Goal: Communication & Community: Answer question/provide support

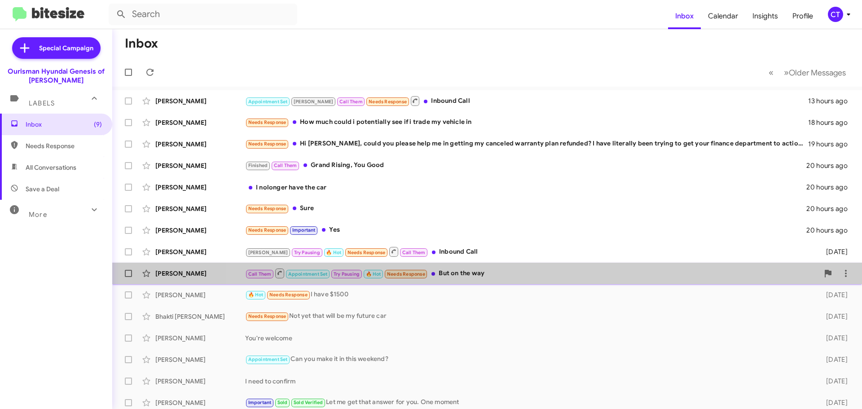
click at [530, 277] on div "Call Them Appointment Set Try Pausing 🔥 Hot Needs Response But on the way" at bounding box center [532, 273] width 574 height 11
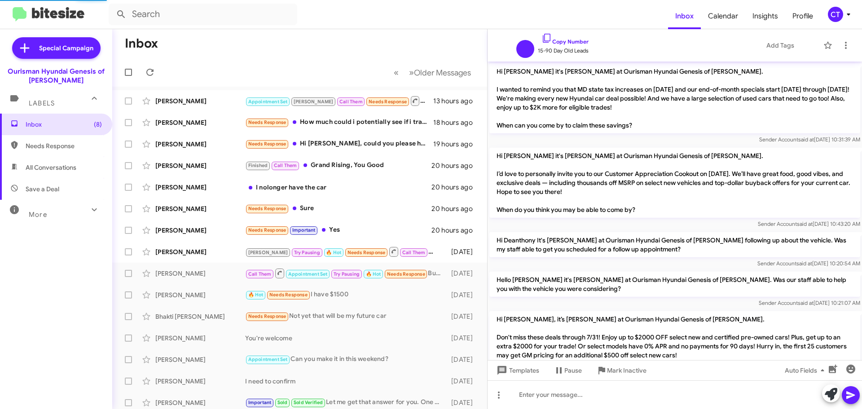
scroll to position [563, 0]
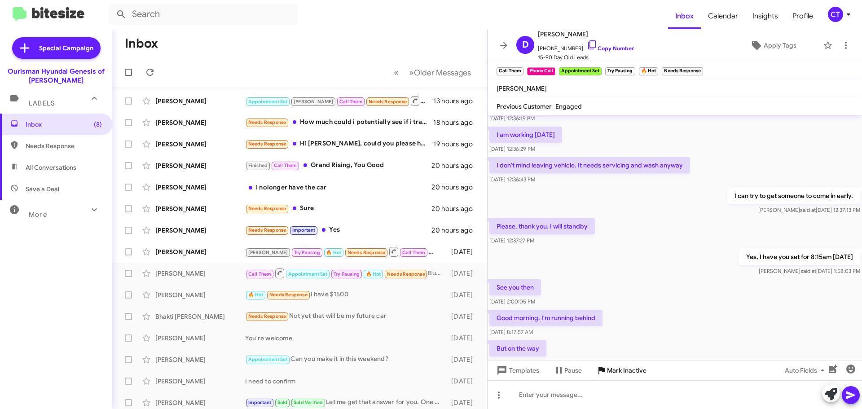
click at [641, 368] on span "Mark Inactive" at bounding box center [627, 370] width 40 height 16
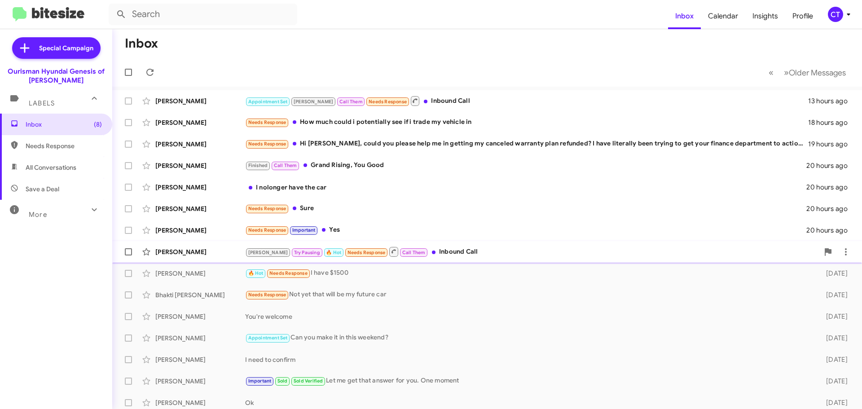
click at [433, 252] on div "[PERSON_NAME] Pausing 🔥 Hot Needs Response Call Them Inbound Call" at bounding box center [532, 251] width 574 height 11
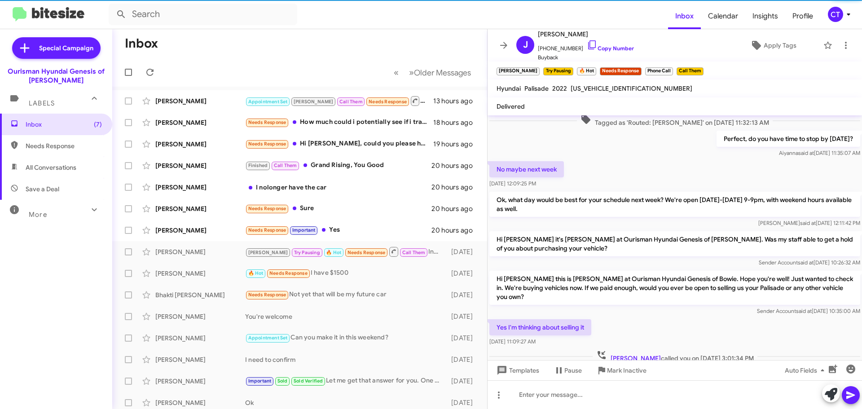
scroll to position [118, 0]
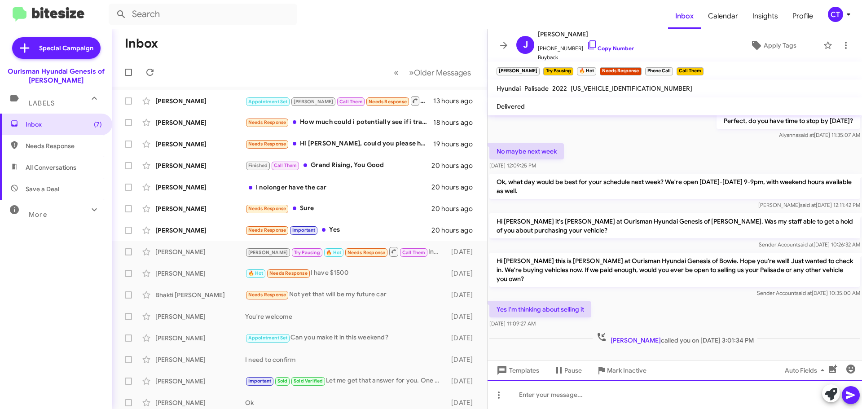
click at [566, 398] on div at bounding box center [674, 394] width 374 height 29
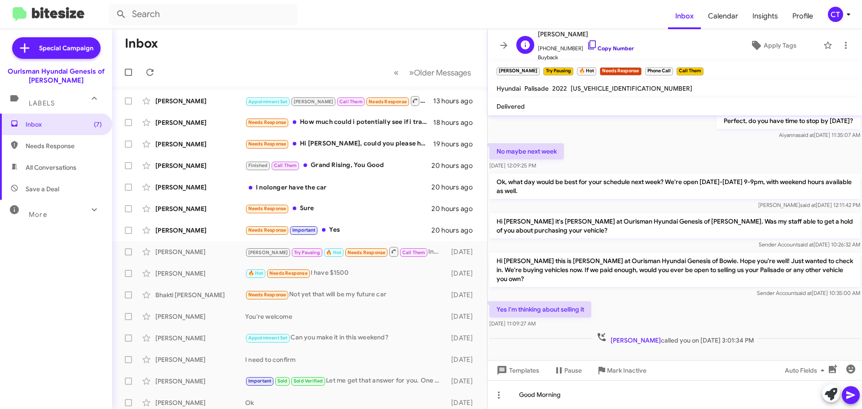
drag, startPoint x: 587, startPoint y: 44, endPoint x: 582, endPoint y: 44, distance: 5.4
click at [587, 44] on icon at bounding box center [592, 45] width 11 height 11
drag, startPoint x: 581, startPoint y: 44, endPoint x: 567, endPoint y: 43, distance: 14.4
click at [587, 44] on icon at bounding box center [592, 45] width 11 height 11
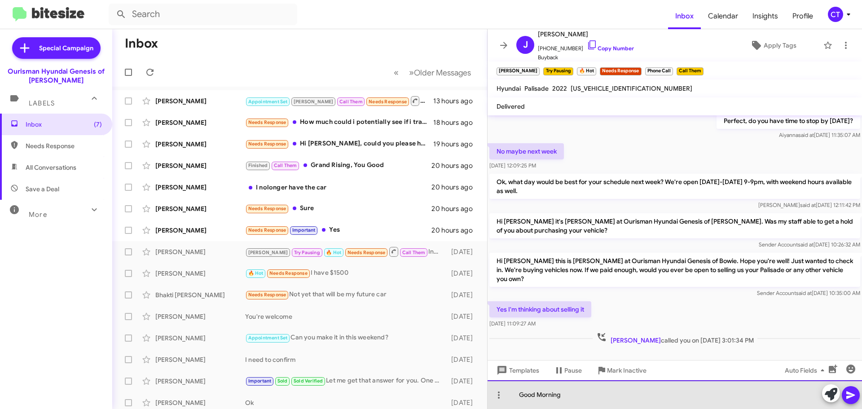
click at [592, 401] on div "Good Morning" at bounding box center [674, 394] width 374 height 29
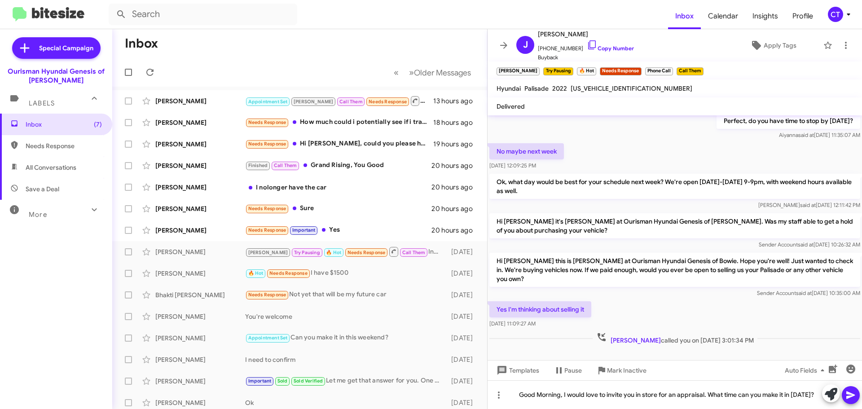
click at [846, 395] on icon at bounding box center [850, 395] width 11 height 11
click at [356, 234] on div "Needs Response Important Yes" at bounding box center [344, 230] width 199 height 10
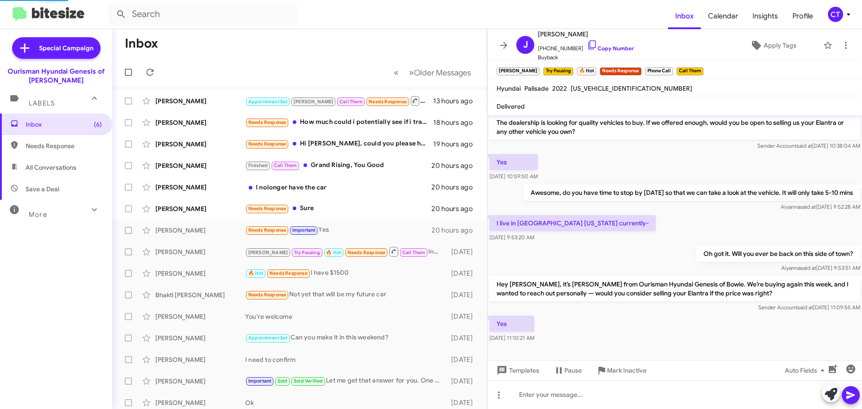
scroll to position [21, 0]
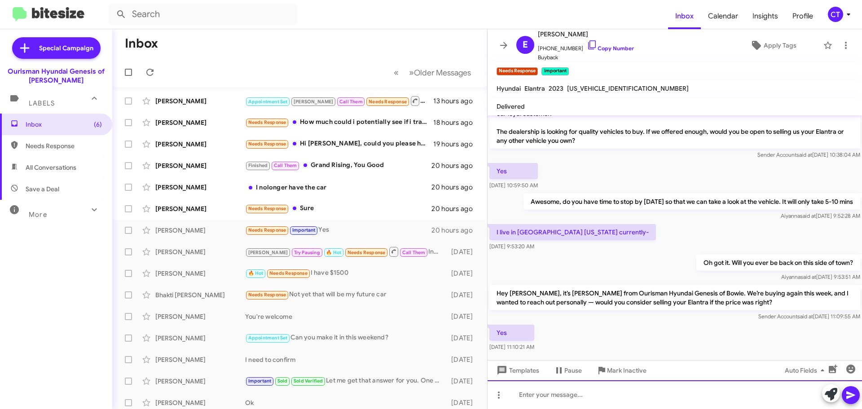
click at [551, 402] on div at bounding box center [674, 394] width 374 height 29
click at [719, 395] on div "Good Morning, Are you able to bring it in store [DATE] or this weekenmd?" at bounding box center [674, 394] width 374 height 29
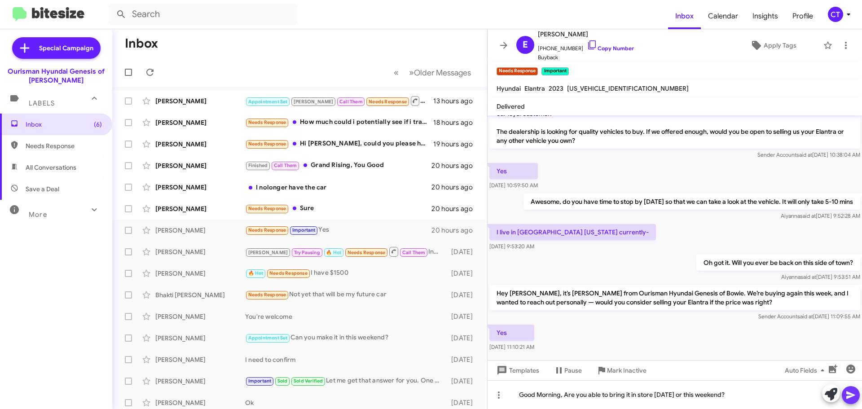
click at [850, 399] on icon at bounding box center [850, 395] width 11 height 11
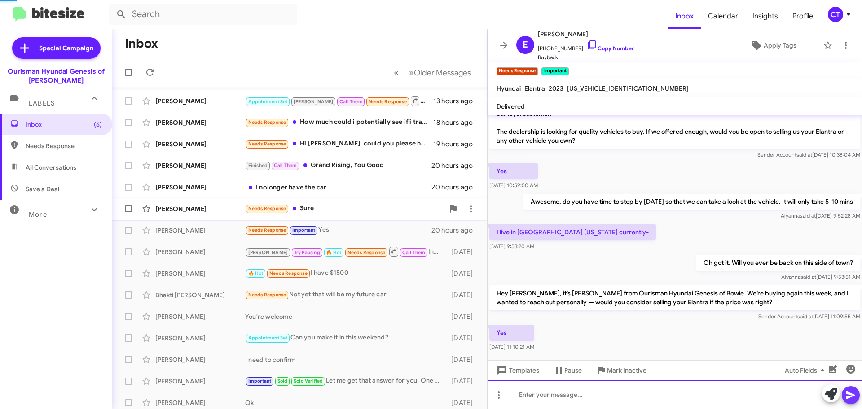
scroll to position [53, 0]
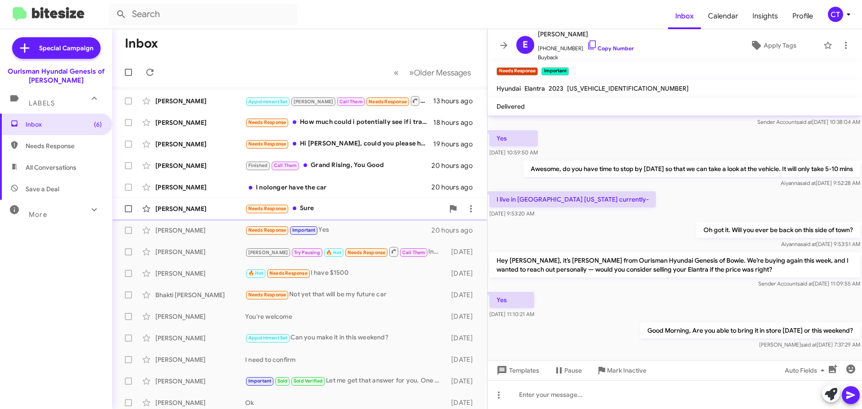
click at [313, 202] on div "[PERSON_NAME] Needs Response Sure 20 hours ago" at bounding box center [299, 209] width 360 height 18
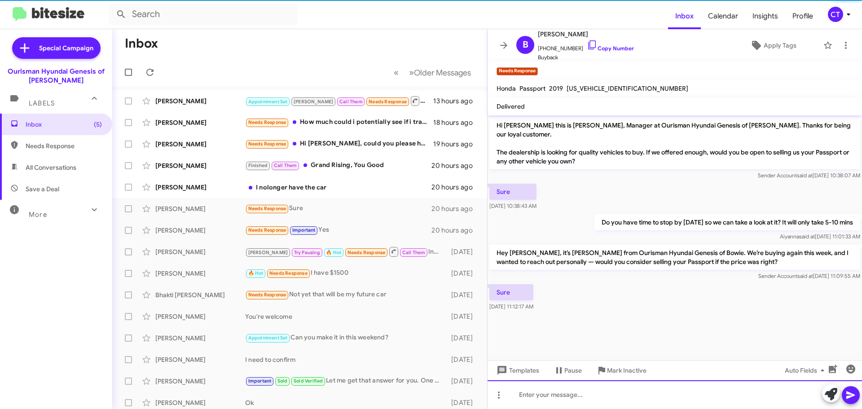
click at [562, 398] on div at bounding box center [674, 394] width 374 height 29
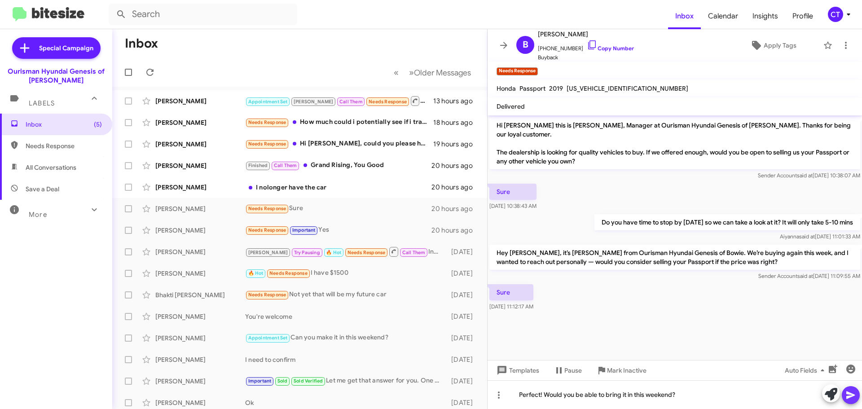
drag, startPoint x: 855, startPoint y: 397, endPoint x: 663, endPoint y: 373, distance: 193.1
click at [854, 397] on icon at bounding box center [850, 395] width 11 height 11
click at [316, 190] on div "I nolonger have the car" at bounding box center [344, 187] width 199 height 9
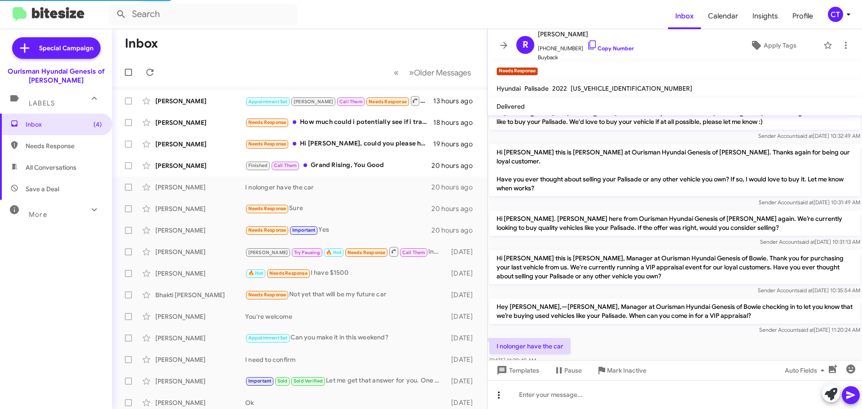
scroll to position [176, 0]
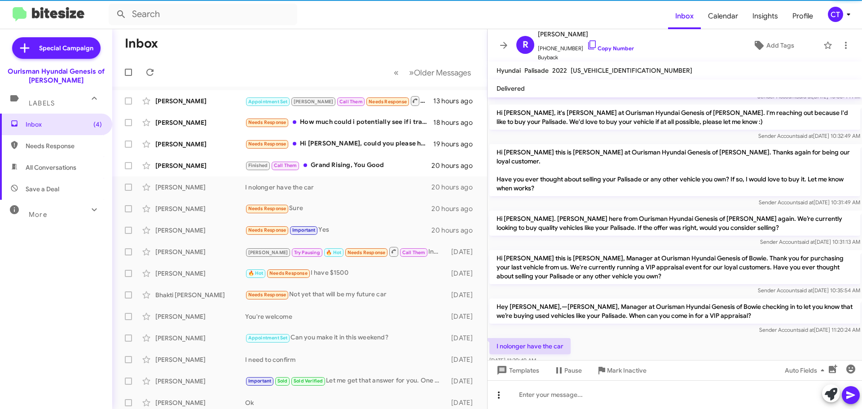
click at [497, 397] on icon at bounding box center [498, 395] width 11 height 11
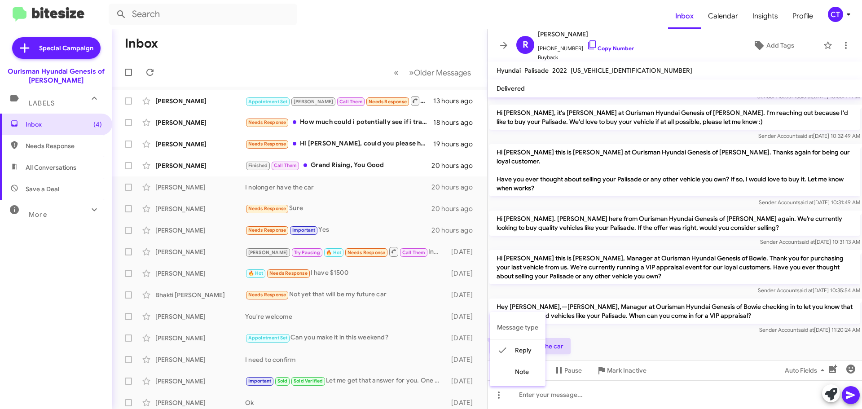
click at [553, 399] on div at bounding box center [431, 204] width 862 height 409
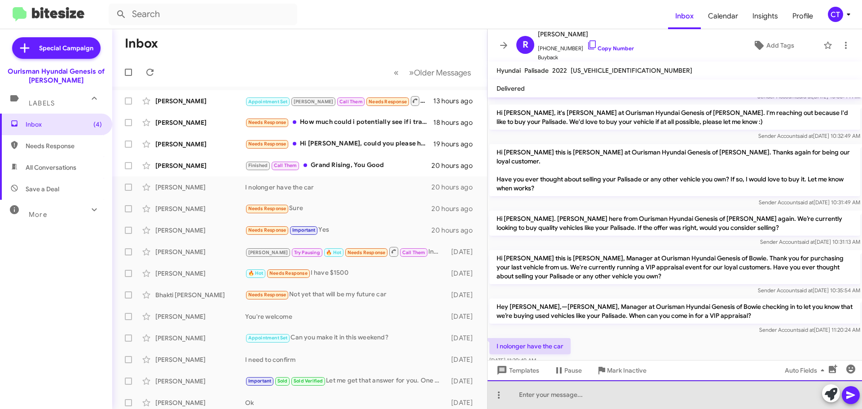
click at [551, 398] on div at bounding box center [674, 394] width 374 height 29
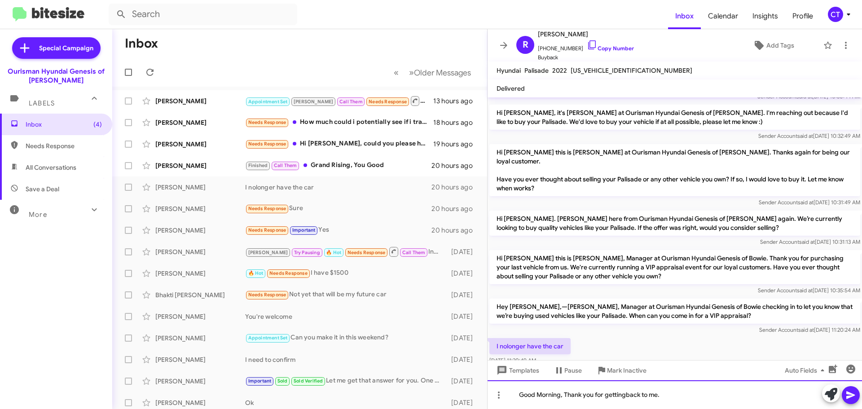
click at [626, 393] on div "Good Morning, Thank you for gettingback to me." at bounding box center [674, 394] width 374 height 29
click at [672, 394] on div "Good Morning, Thank you for getting back to me." at bounding box center [674, 394] width 374 height 29
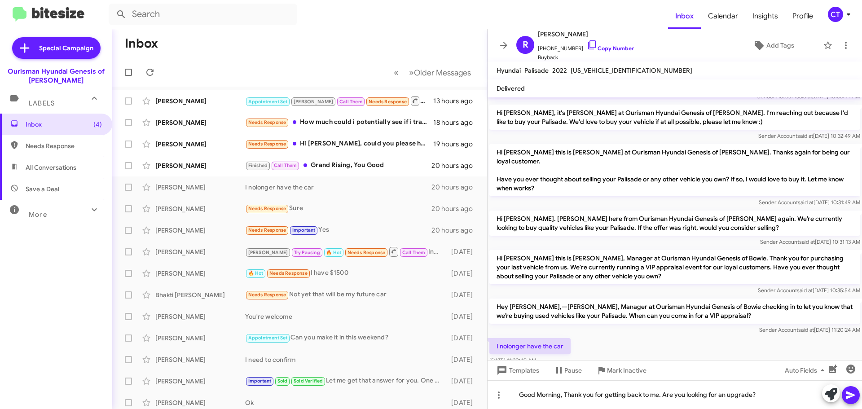
click at [856, 391] on button at bounding box center [851, 395] width 18 height 18
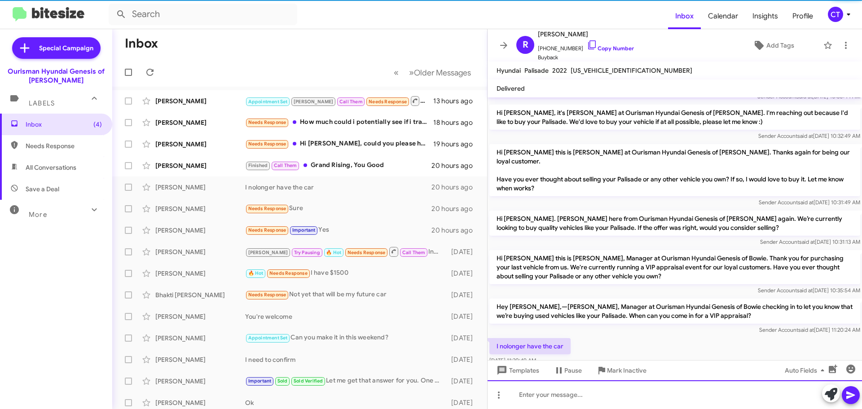
scroll to position [0, 0]
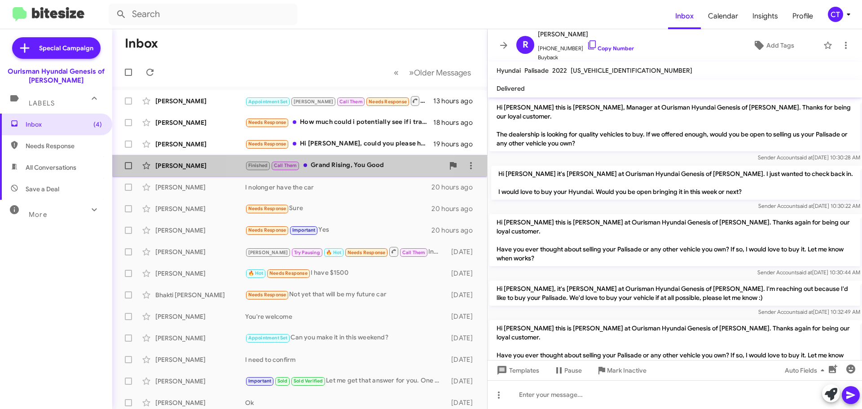
click at [338, 165] on div "Finished Call Them Grand Rising, You Good" at bounding box center [344, 165] width 199 height 10
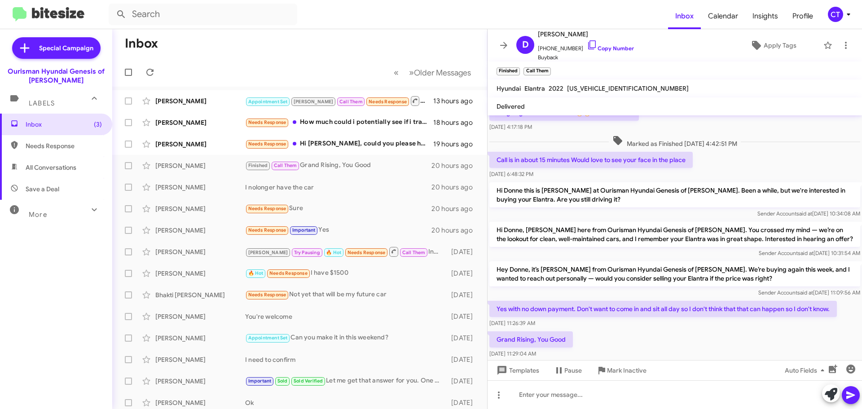
scroll to position [270, 0]
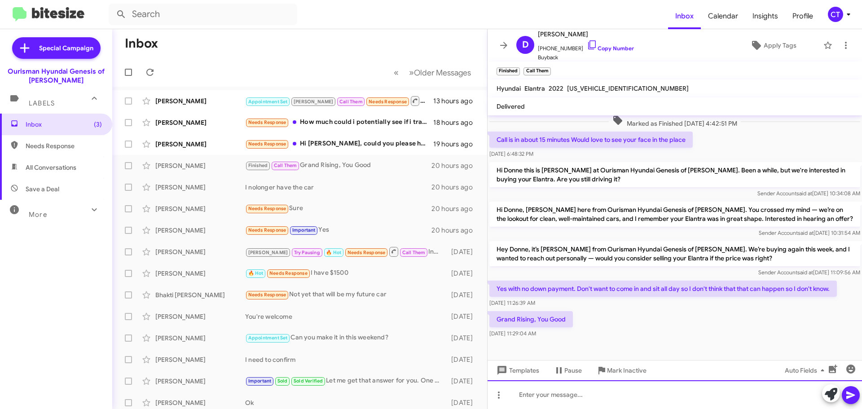
click at [575, 405] on div at bounding box center [674, 394] width 374 height 29
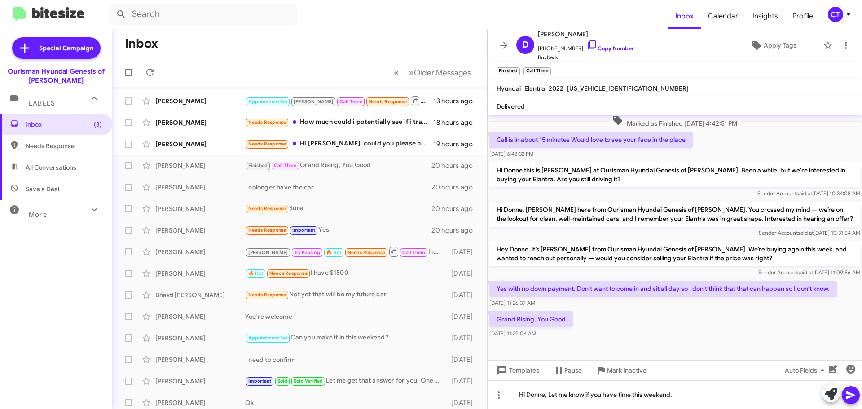
click at [855, 390] on icon at bounding box center [850, 395] width 11 height 11
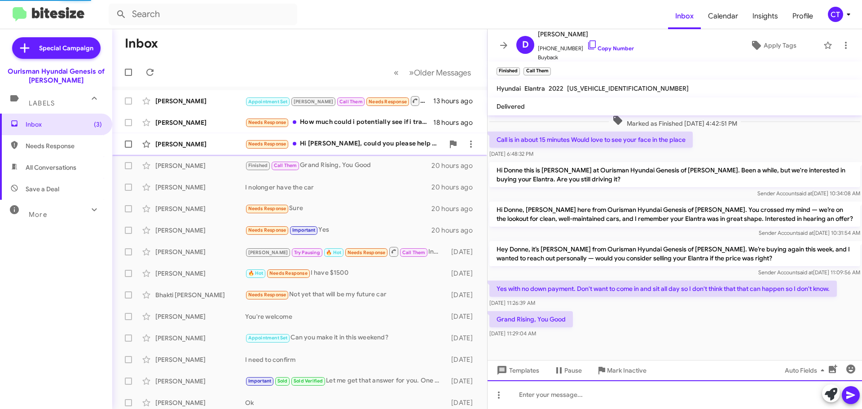
scroll to position [0, 0]
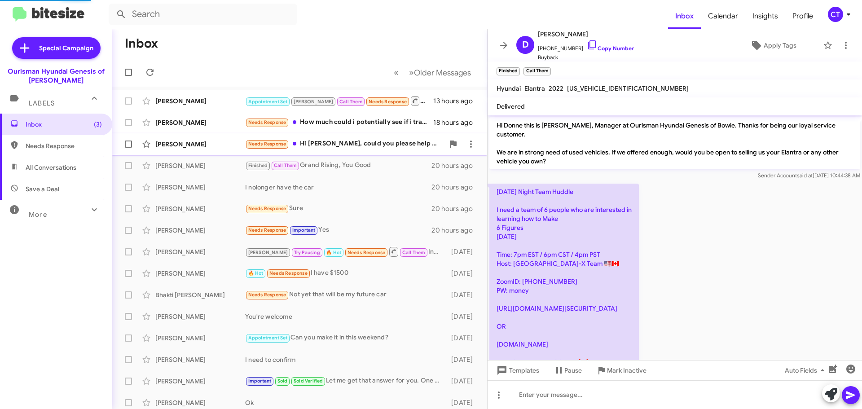
click at [301, 148] on div "Needs Response Hi [PERSON_NAME], could you please help me in getting my cancele…" at bounding box center [344, 144] width 199 height 10
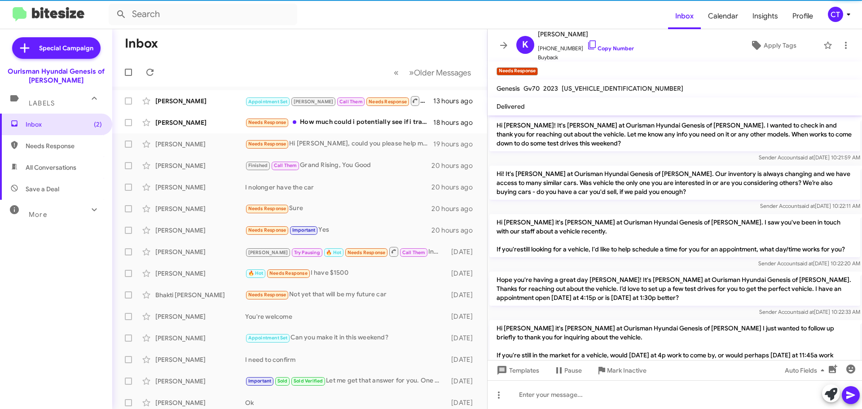
scroll to position [931, 0]
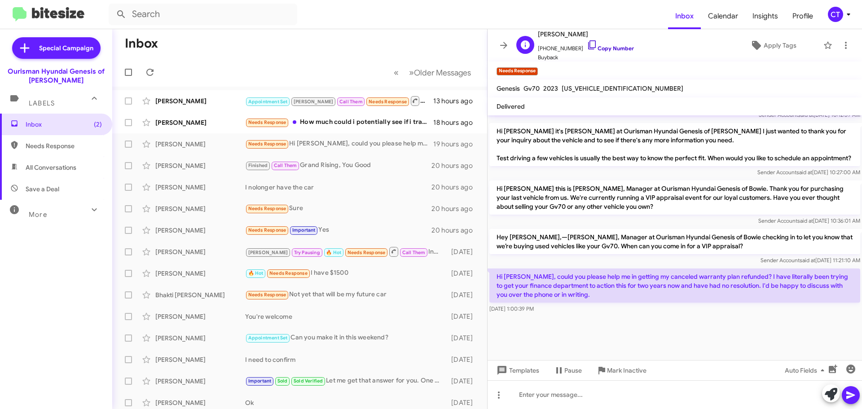
click at [587, 42] on icon at bounding box center [592, 45] width 11 height 11
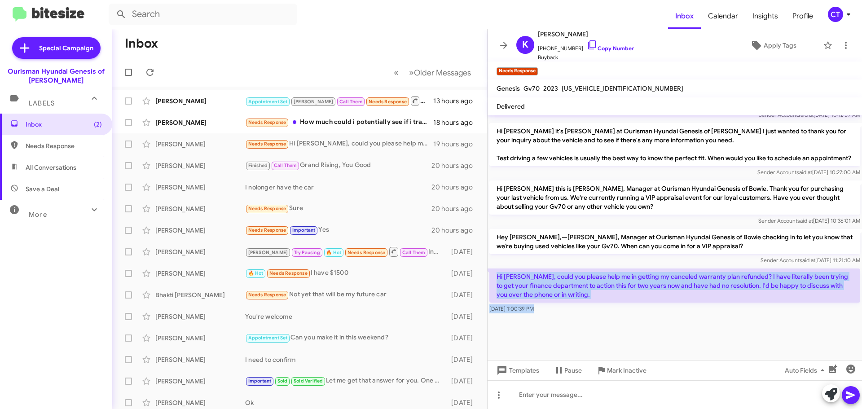
drag, startPoint x: 496, startPoint y: 277, endPoint x: 559, endPoint y: 318, distance: 74.6
click at [559, 318] on cdk-virtual-scroll-viewport "Hi [PERSON_NAME]! It's [PERSON_NAME] at Ourisman Hyundai Genesis of [PERSON_NAM…" at bounding box center [674, 237] width 374 height 245
copy div "Hi [PERSON_NAME], could you please help me in getting my canceled warranty plan…"
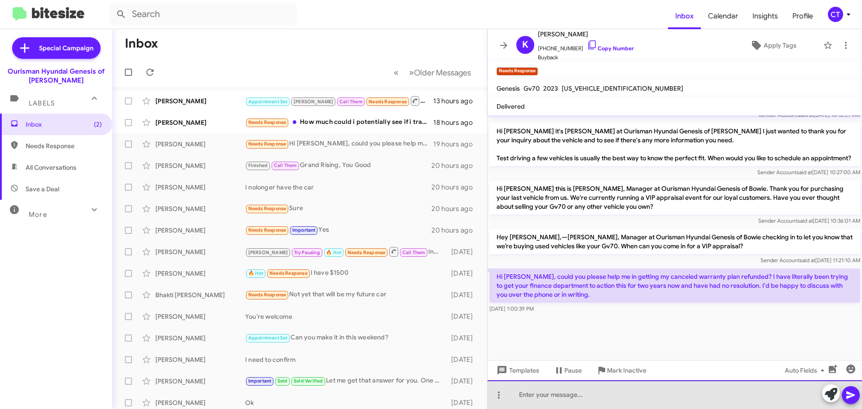
click at [533, 389] on div at bounding box center [674, 394] width 374 height 29
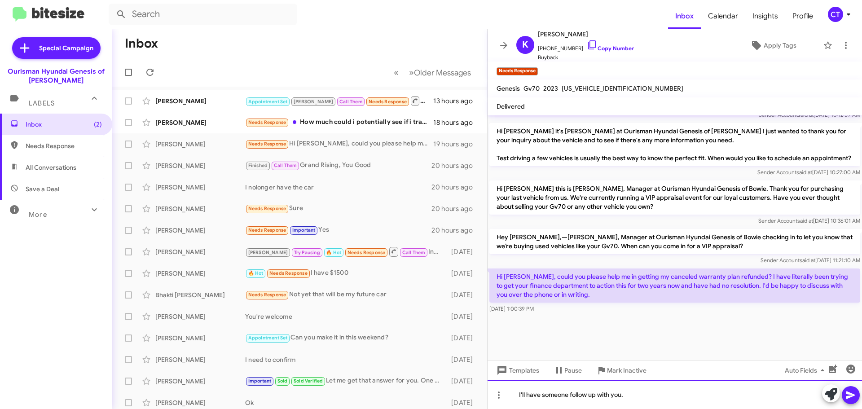
click at [511, 393] on div "I'll have someone follow up with you." at bounding box center [674, 394] width 374 height 29
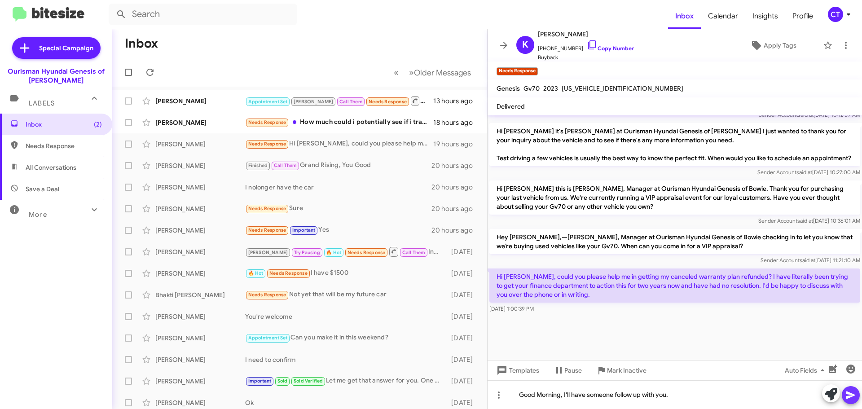
click at [856, 391] on icon at bounding box center [850, 395] width 11 height 11
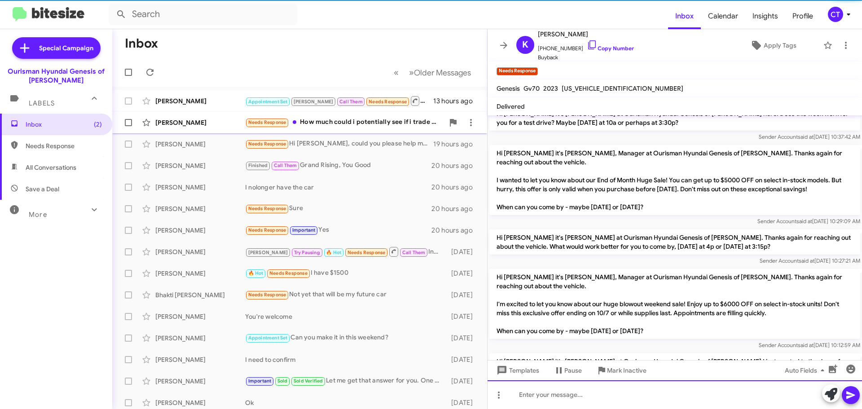
scroll to position [874, 0]
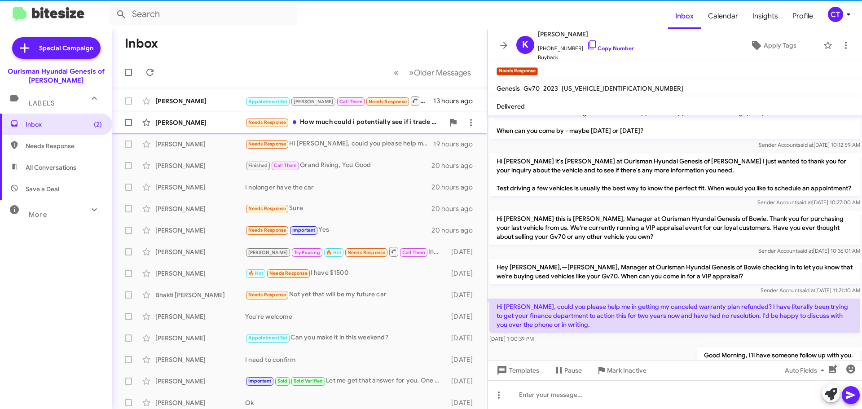
click at [315, 118] on div "Needs Response How much could i potentially see if i trade my vehicle in" at bounding box center [344, 122] width 199 height 10
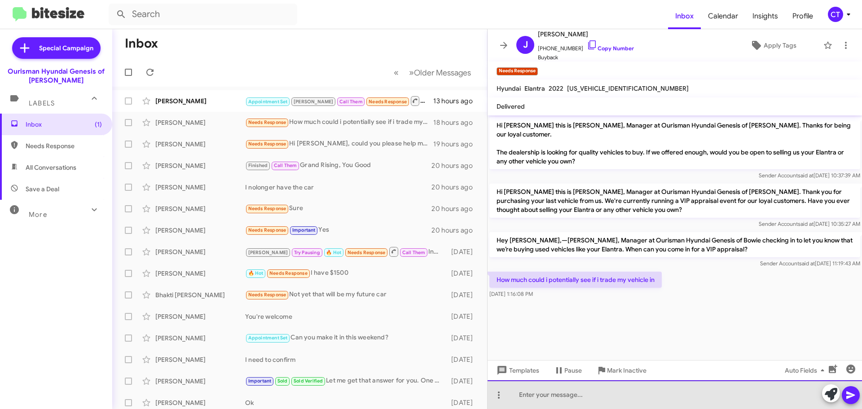
click at [588, 397] on div at bounding box center [674, 394] width 374 height 29
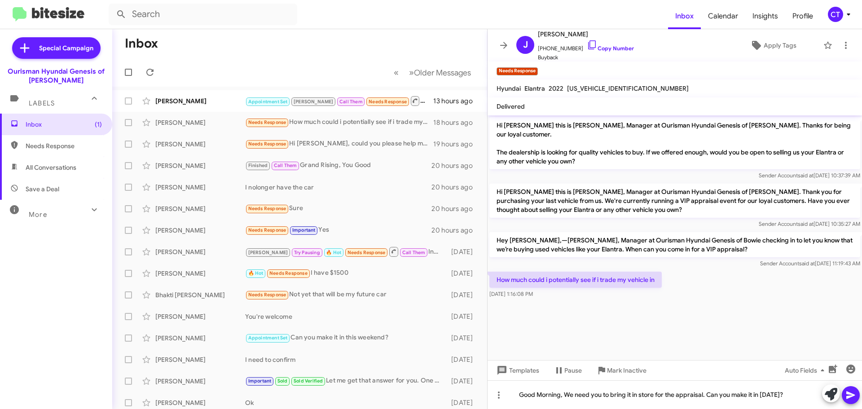
click at [847, 391] on icon at bounding box center [850, 395] width 11 height 11
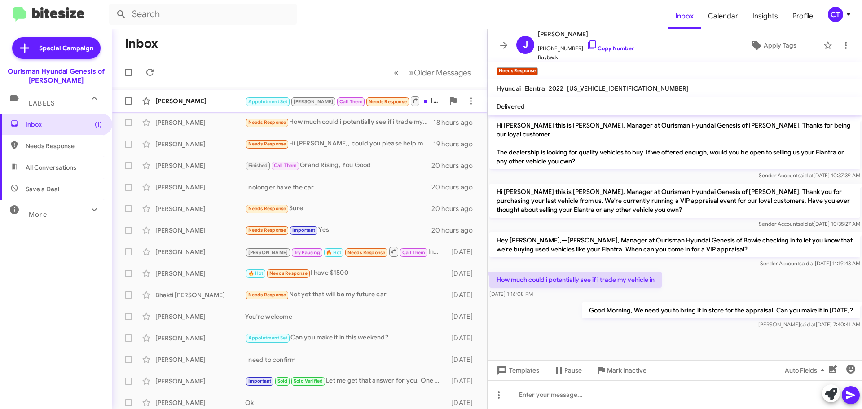
click at [170, 93] on div "[PERSON_NAME] Appointment Set [PERSON_NAME] Call Them Needs Response Inbound Ca…" at bounding box center [299, 101] width 360 height 18
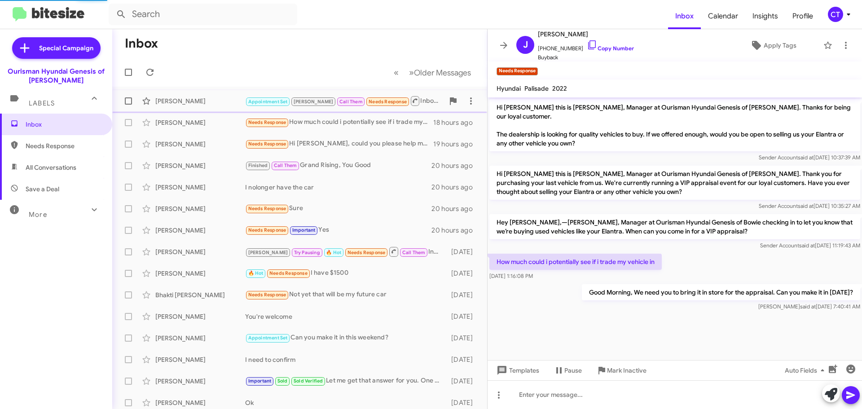
scroll to position [409, 0]
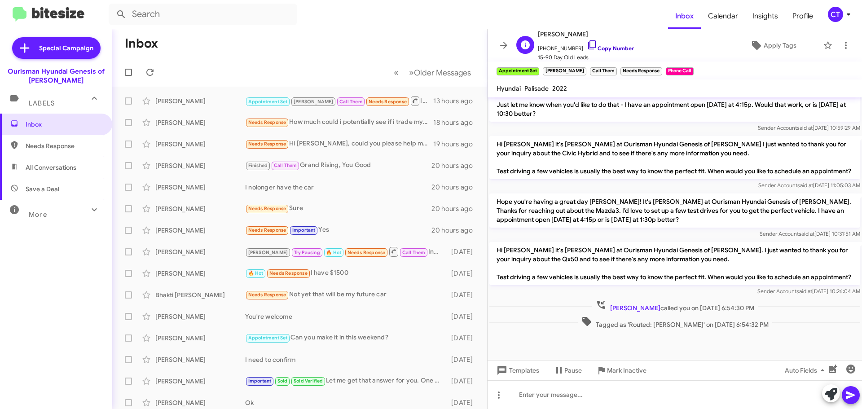
click at [587, 43] on icon at bounding box center [592, 45] width 11 height 11
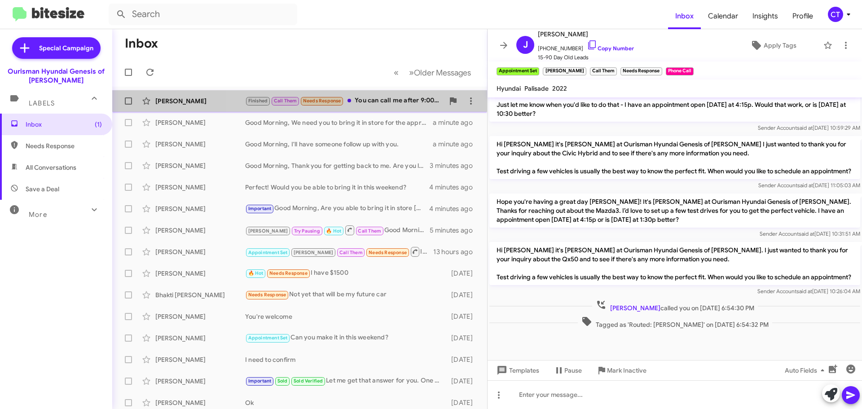
click at [373, 104] on div "Finished Call Them Needs Response You can call me after 9:00, not coming in to …" at bounding box center [344, 101] width 199 height 10
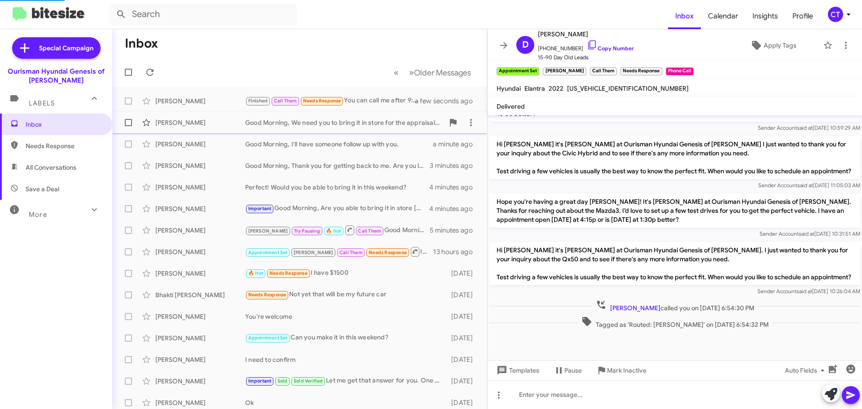
scroll to position [353, 0]
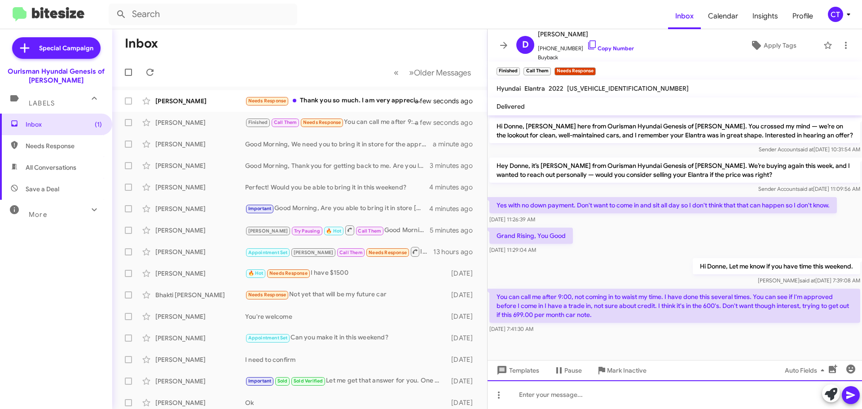
click at [553, 394] on div at bounding box center [674, 394] width 374 height 29
click at [530, 396] on div "Woiuld you like me to send over the pre approval application?" at bounding box center [674, 394] width 374 height 29
click at [861, 401] on div "Would you like me to send over the pre approval application?" at bounding box center [674, 394] width 374 height 29
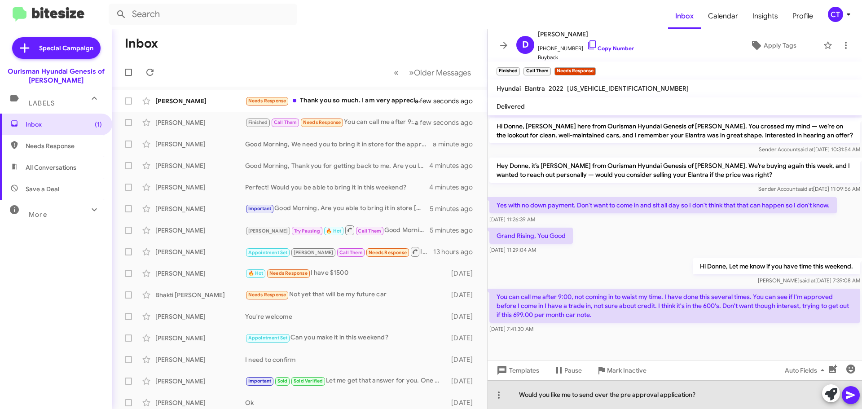
click at [853, 397] on icon at bounding box center [850, 395] width 11 height 11
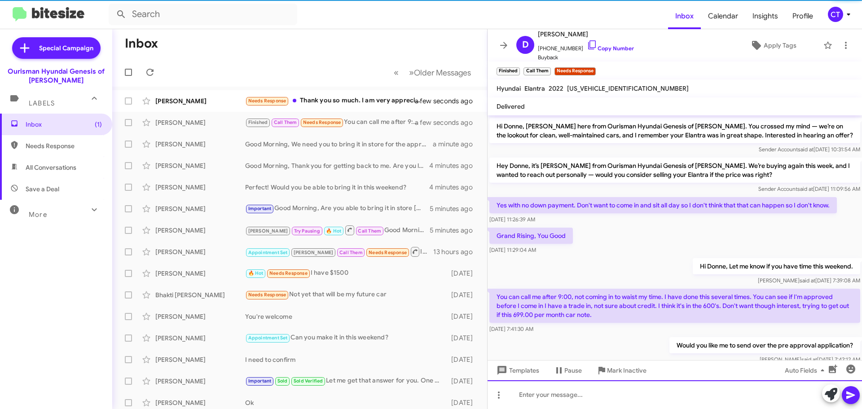
scroll to position [0, 0]
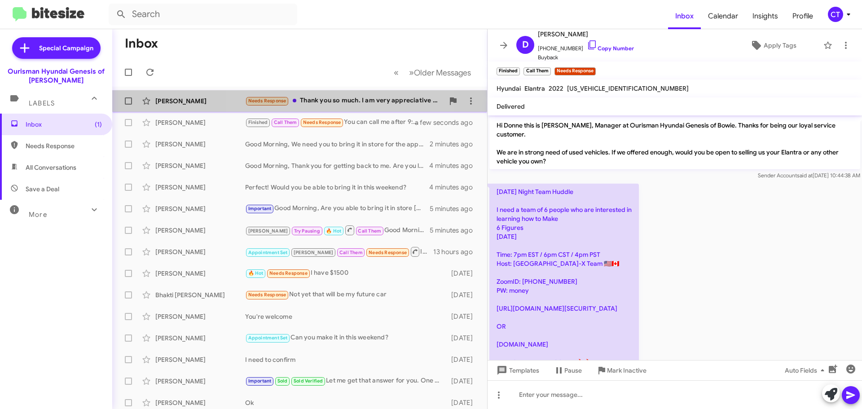
click at [325, 102] on div "Needs Response Thank you so much. I am very appreciative of your support." at bounding box center [344, 101] width 199 height 10
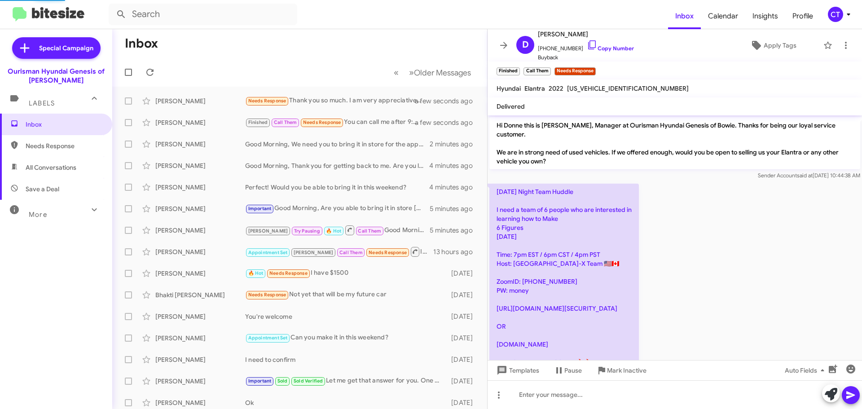
scroll to position [895, 0]
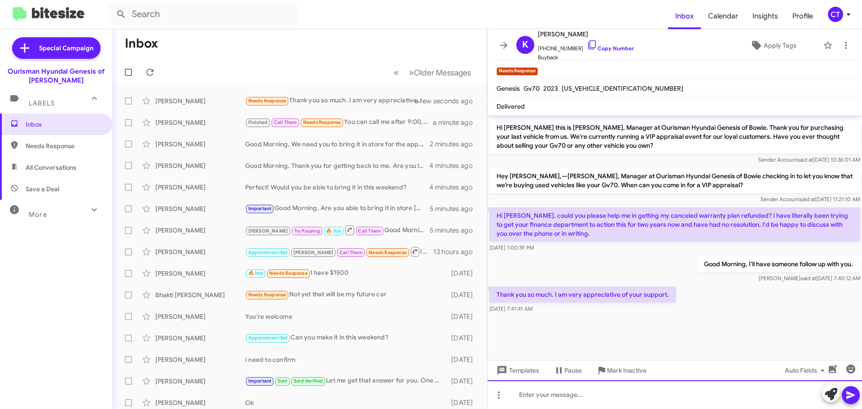
click at [555, 406] on div at bounding box center [674, 394] width 374 height 29
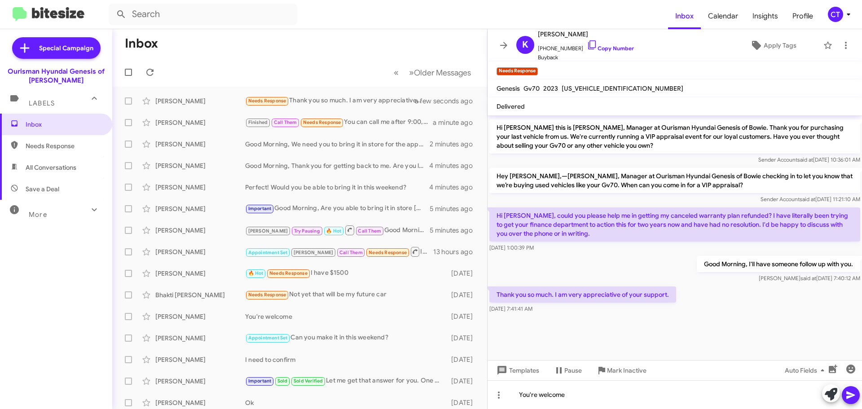
click at [849, 398] on icon at bounding box center [850, 395] width 11 height 11
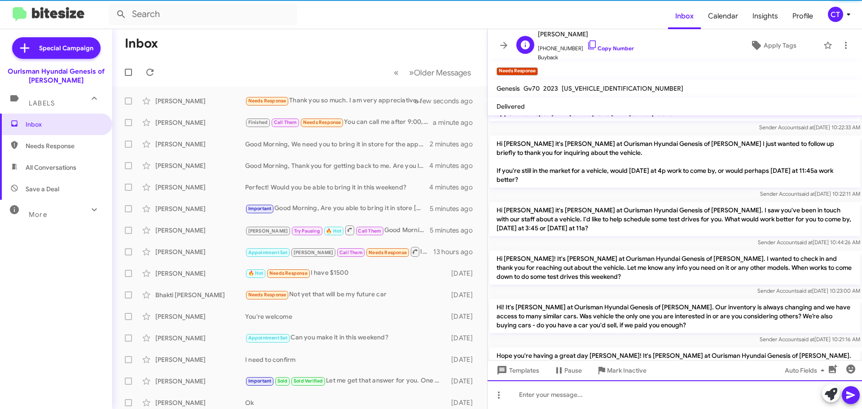
scroll to position [0, 0]
